Goal: Task Accomplishment & Management: Complete application form

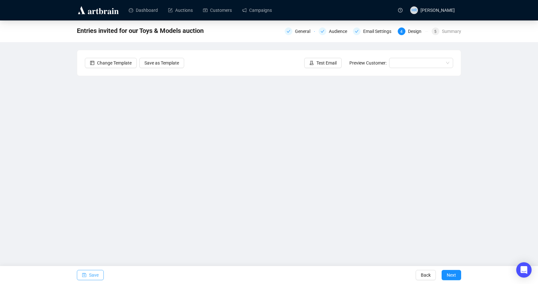
click at [84, 276] on icon "save" at bounding box center [84, 275] width 4 height 4
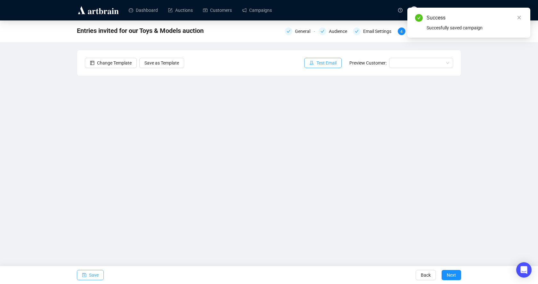
click at [313, 62] on icon "experiment" at bounding box center [311, 63] width 4 height 4
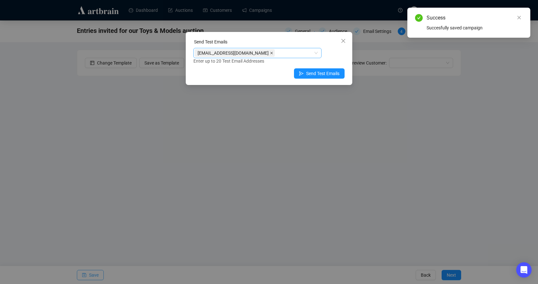
click at [270, 52] on icon "close" at bounding box center [271, 53] width 3 height 3
click at [234, 52] on div at bounding box center [254, 53] width 119 height 9
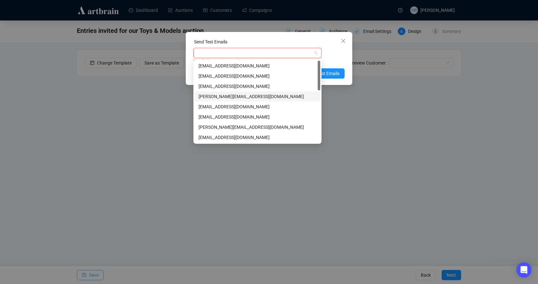
click at [221, 95] on div "[PERSON_NAME][EMAIL_ADDRESS][DOMAIN_NAME]" at bounding box center [257, 96] width 118 height 7
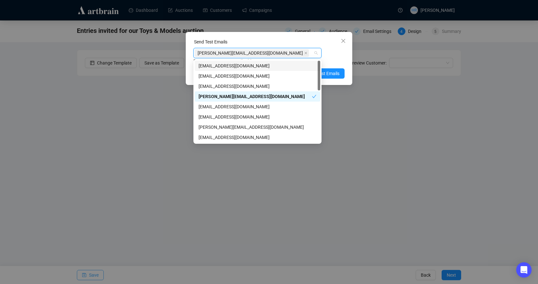
click at [333, 50] on div "[PERSON_NAME][EMAIL_ADDRESS][DOMAIN_NAME] Enter up to 20 Test Email Addresses" at bounding box center [268, 56] width 151 height 17
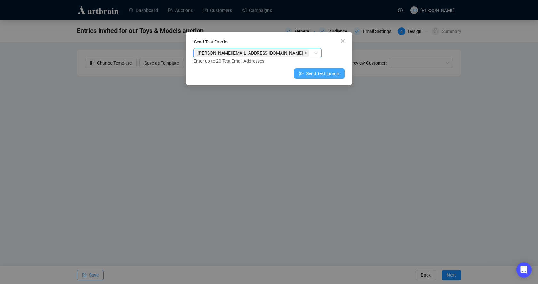
click at [320, 75] on span "Send Test Emails" at bounding box center [322, 73] width 33 height 7
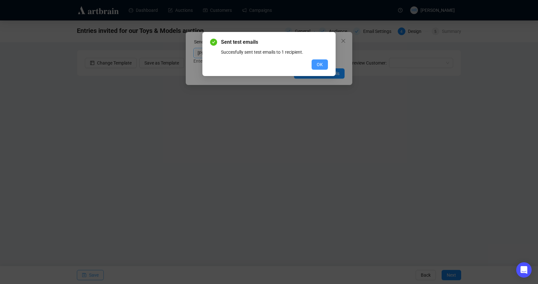
click at [321, 64] on span "OK" at bounding box center [319, 64] width 6 height 7
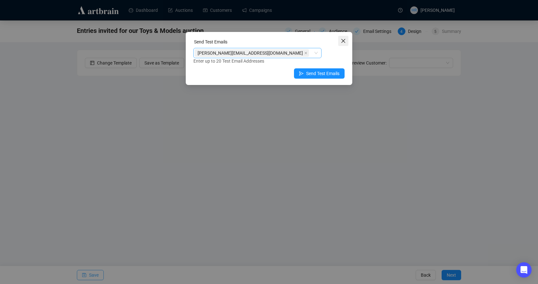
click at [342, 42] on icon "close" at bounding box center [343, 41] width 4 height 4
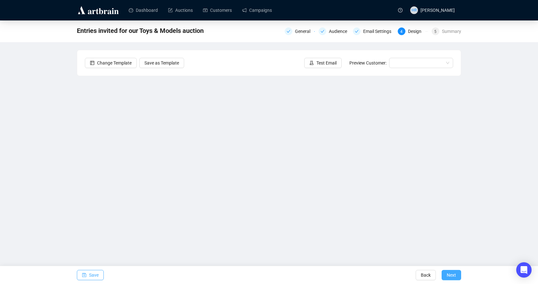
click at [453, 275] on span "Next" at bounding box center [450, 276] width 9 height 18
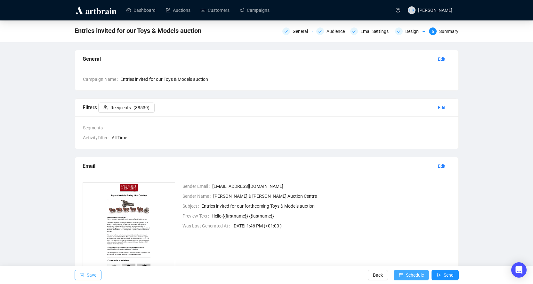
click at [409, 274] on span "Schedule" at bounding box center [415, 276] width 18 height 18
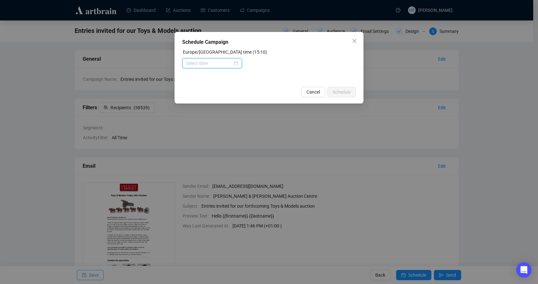
click at [207, 65] on input at bounding box center [209, 63] width 46 height 7
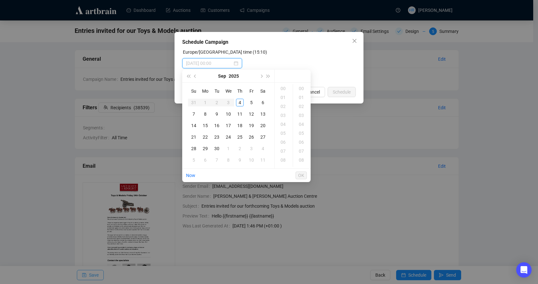
type input "[DATE] 02:00"
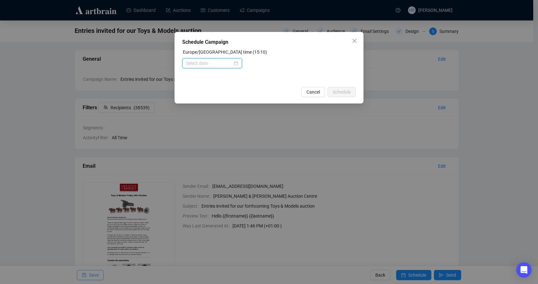
click at [234, 62] on div at bounding box center [212, 63] width 52 height 7
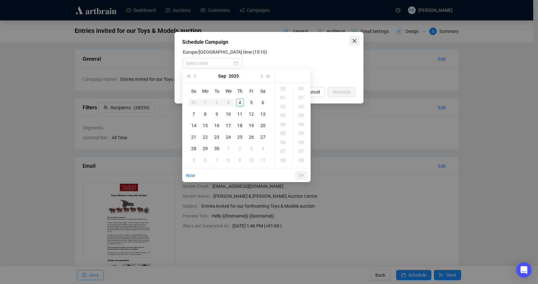
click at [357, 38] on button "Close" at bounding box center [354, 41] width 10 height 10
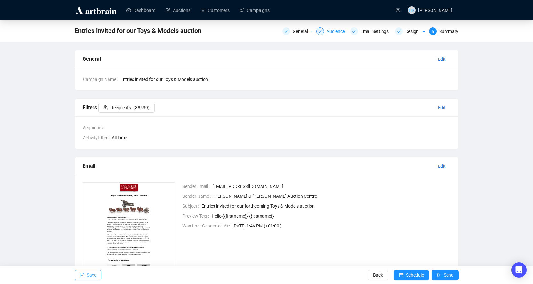
click at [330, 33] on div "Audience" at bounding box center [337, 32] width 22 height 8
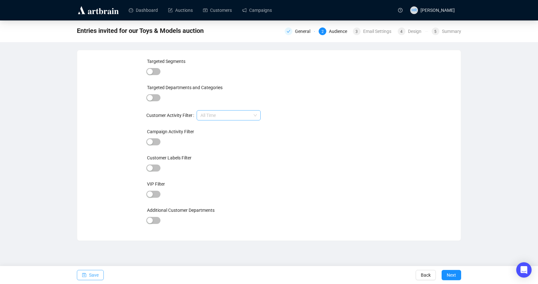
click at [222, 114] on span "All Time" at bounding box center [228, 116] width 56 height 10
click at [154, 98] on span "button" at bounding box center [153, 97] width 14 height 7
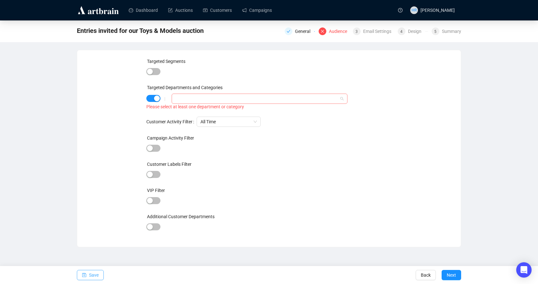
click at [179, 101] on div at bounding box center [256, 98] width 166 height 9
click at [178, 112] on icon "caret-down" at bounding box center [176, 111] width 3 height 3
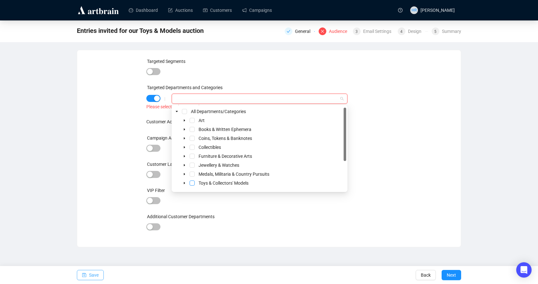
click at [191, 183] on span "Select Toys & Collectors' Models" at bounding box center [191, 183] width 5 height 5
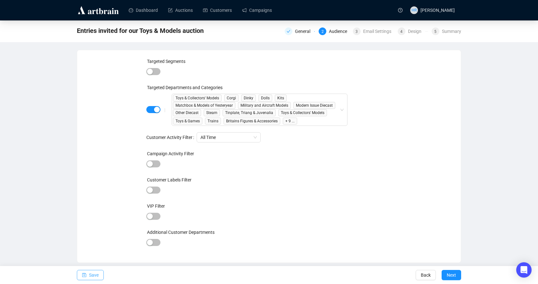
click at [375, 173] on div "Targeted Segments Targeted Departments and Categories | Toys & Collectors' Mode…" at bounding box center [268, 156] width 245 height 197
click at [448, 276] on span "Next" at bounding box center [450, 276] width 9 height 18
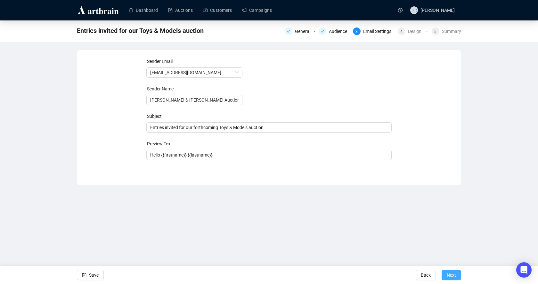
click at [448, 275] on span "Next" at bounding box center [450, 276] width 9 height 18
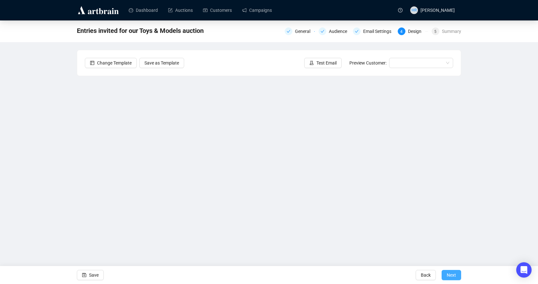
click at [448, 274] on span "Next" at bounding box center [450, 276] width 9 height 18
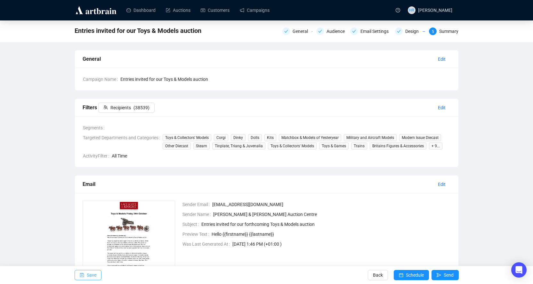
click at [89, 279] on span "Save" at bounding box center [92, 276] width 10 height 18
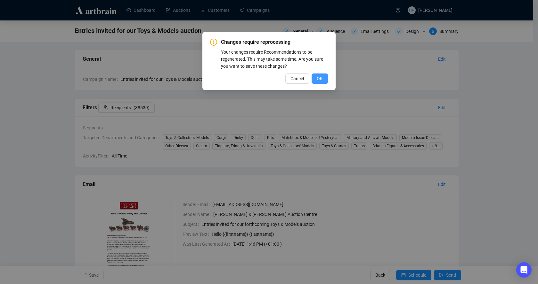
click at [317, 77] on span "OK" at bounding box center [319, 78] width 6 height 7
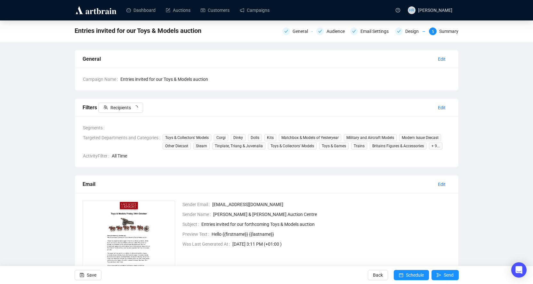
drag, startPoint x: 401, startPoint y: 274, endPoint x: 400, endPoint y: 270, distance: 3.6
click at [401, 274] on icon "calendar" at bounding box center [401, 275] width 4 height 4
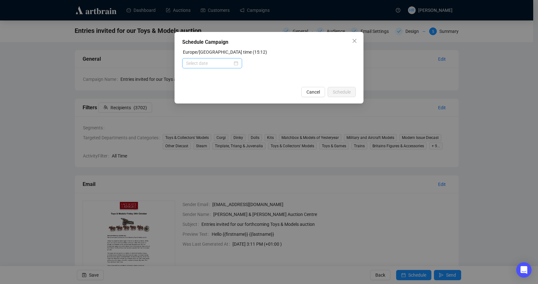
click at [218, 68] on div at bounding box center [212, 63] width 60 height 10
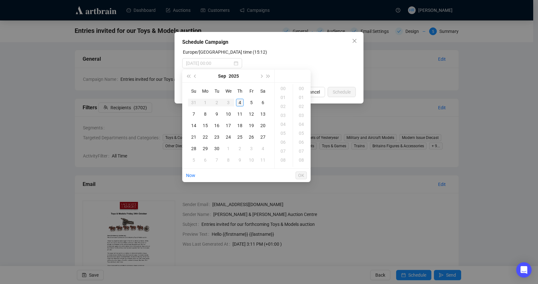
click at [237, 102] on div "4" at bounding box center [240, 103] width 8 height 8
click at [283, 116] on div "18" at bounding box center [283, 115] width 15 height 9
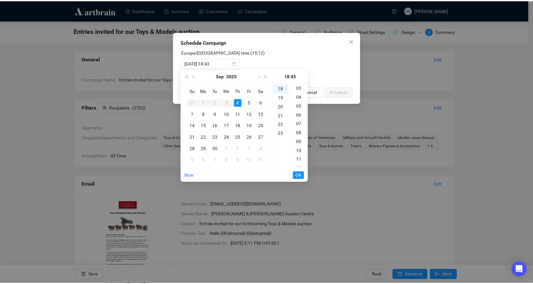
scroll to position [0, 0]
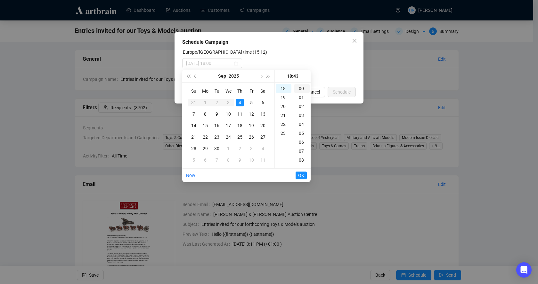
click at [300, 91] on div "00" at bounding box center [301, 88] width 15 height 9
type input "[DATE] 18:00"
click at [298, 176] on button "OK" at bounding box center [300, 176] width 11 height 8
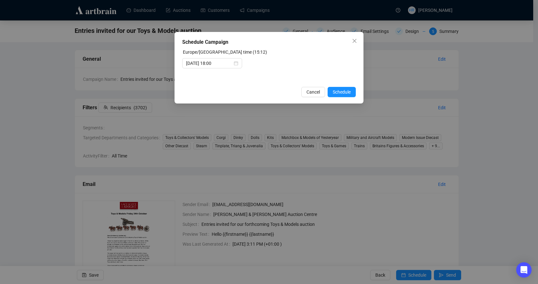
click at [352, 40] on span "Close" at bounding box center [354, 40] width 10 height 5
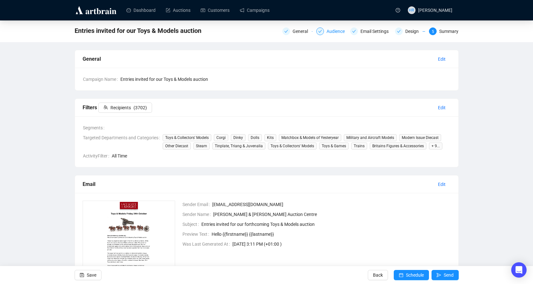
click at [338, 34] on div "Audience" at bounding box center [337, 32] width 22 height 8
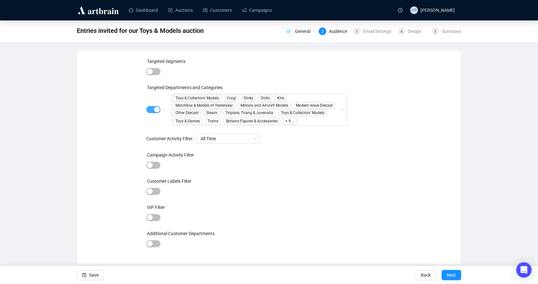
click at [148, 110] on span "button" at bounding box center [153, 109] width 14 height 7
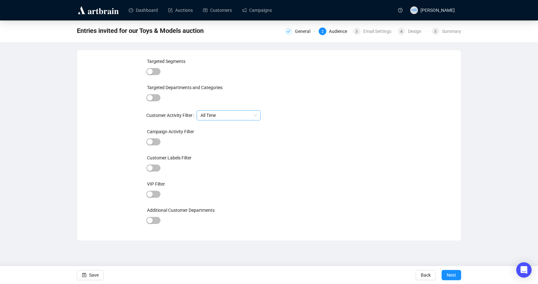
click at [208, 113] on span "All Time" at bounding box center [228, 116] width 56 height 10
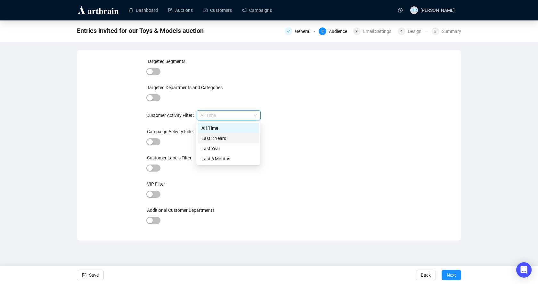
click at [205, 140] on div "Last 2 Years" at bounding box center [228, 138] width 54 height 7
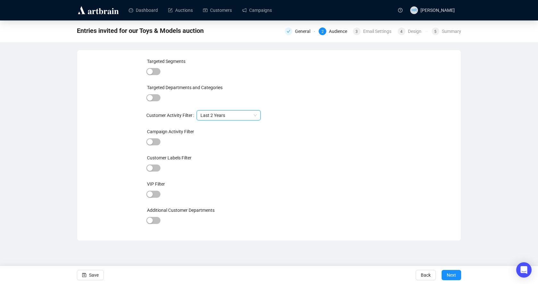
click at [203, 117] on span "Last 2 Years" at bounding box center [228, 116] width 56 height 10
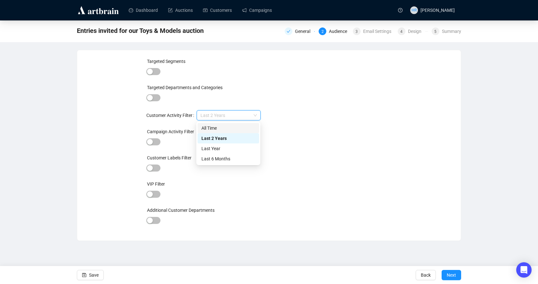
click at [205, 129] on div "All Time" at bounding box center [228, 128] width 54 height 7
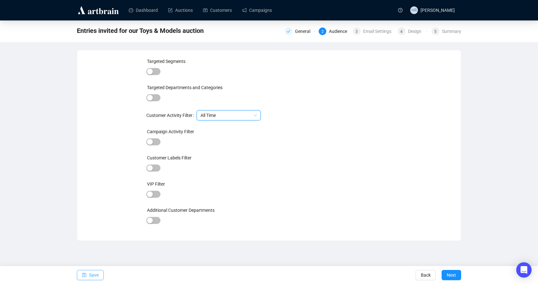
click at [86, 274] on icon "save" at bounding box center [84, 276] width 4 height 4
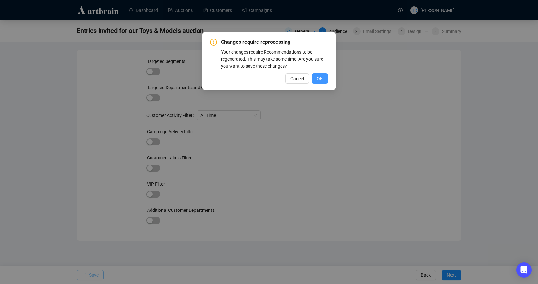
click at [320, 78] on span "OK" at bounding box center [319, 78] width 6 height 7
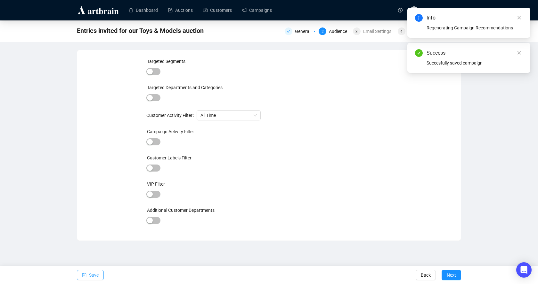
drag, startPoint x: 320, startPoint y: 78, endPoint x: 344, endPoint y: 47, distance: 39.0
click at [344, 47] on div "Entries invited for our Toys & Models auction General 2 Audience 3 Email Settin…" at bounding box center [269, 130] width 538 height 221
click at [453, 276] on span "Next" at bounding box center [450, 276] width 9 height 18
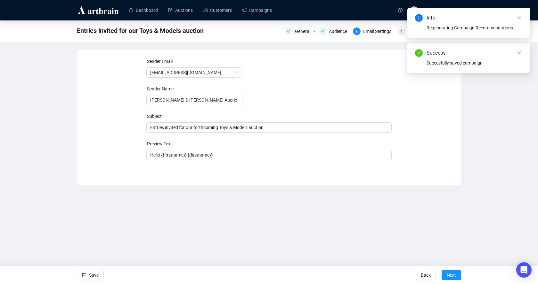
click at [453, 276] on span "Next" at bounding box center [450, 276] width 9 height 18
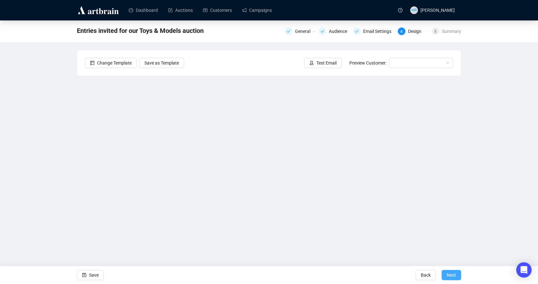
click at [452, 277] on span "Next" at bounding box center [450, 276] width 9 height 18
